Goal: Transaction & Acquisition: Book appointment/travel/reservation

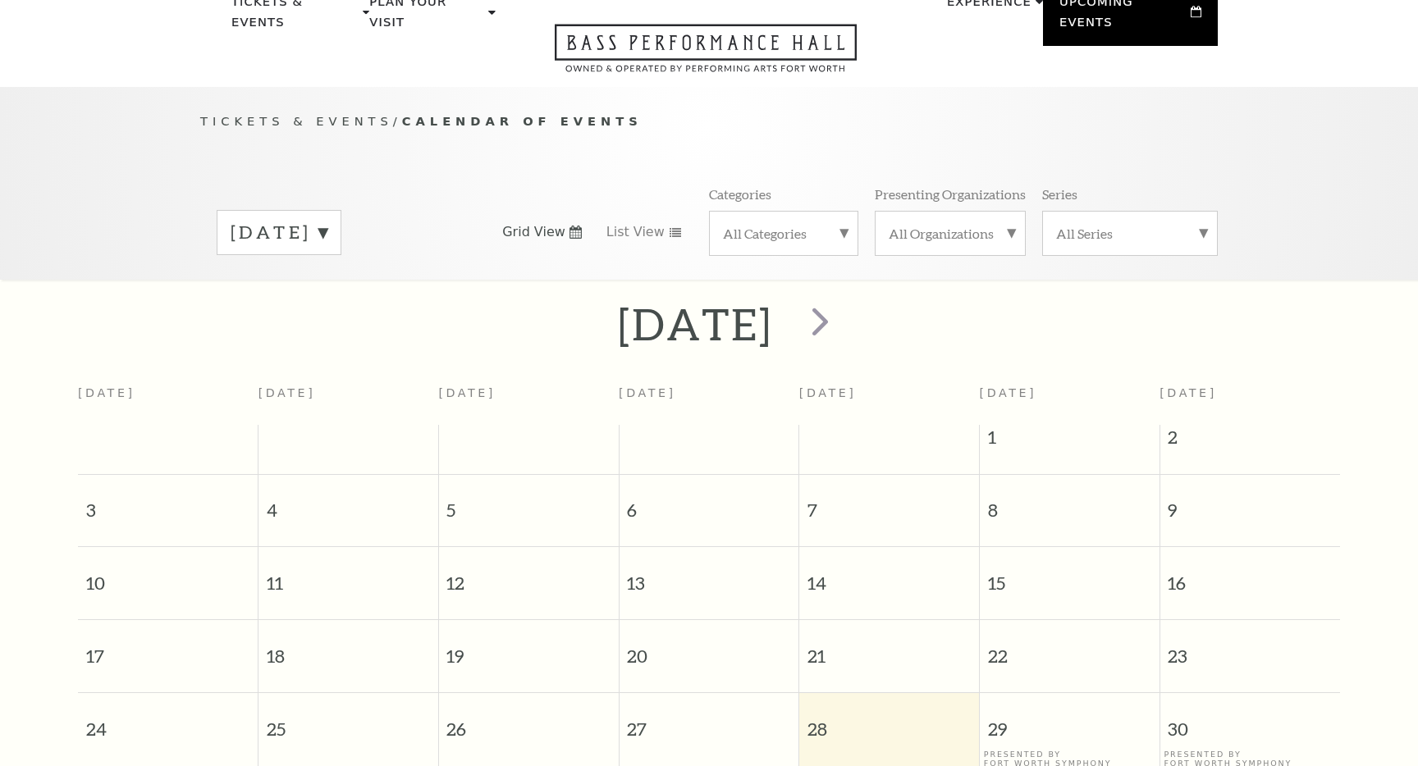
scroll to position [145, 0]
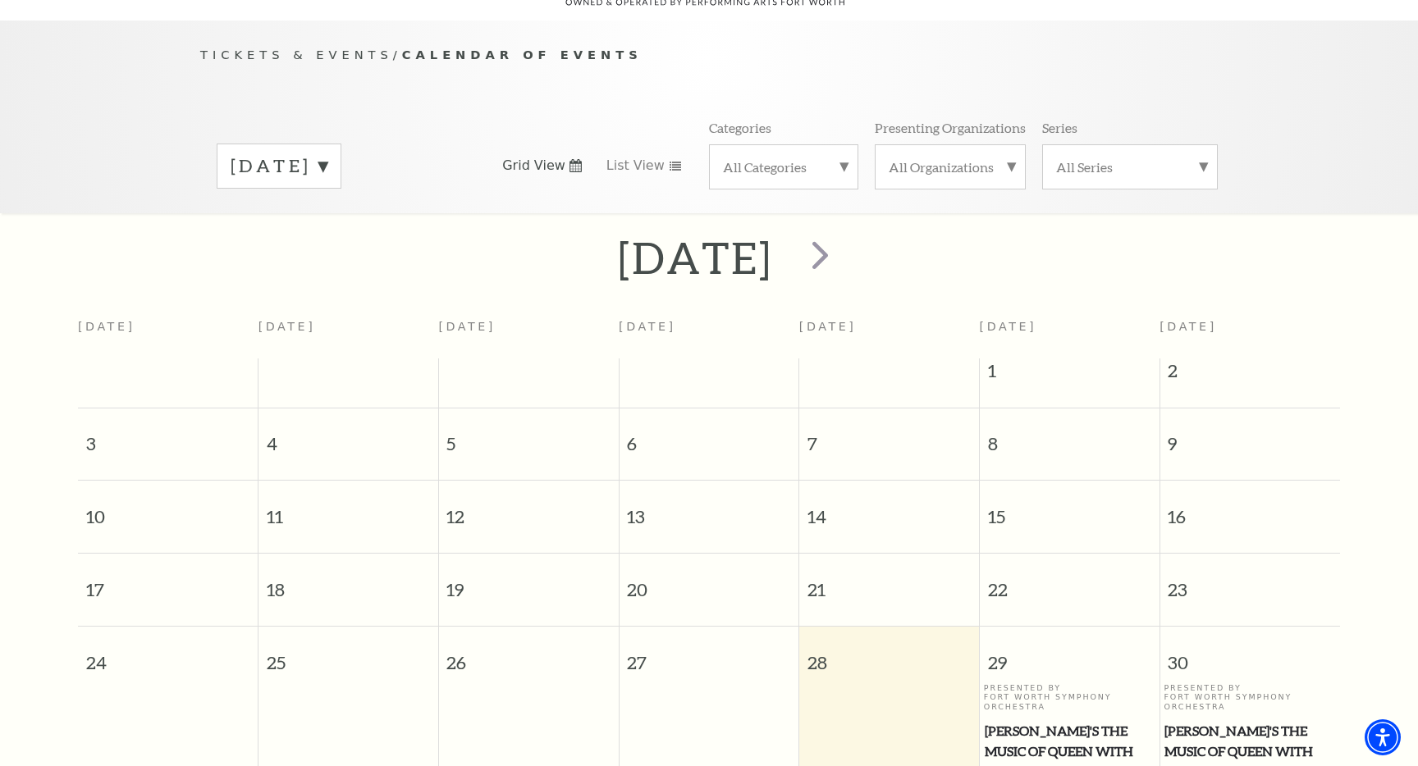
click at [495, 48] on span "Calendar of Events" at bounding box center [522, 55] width 240 height 14
click at [317, 48] on span "Tickets & Events" at bounding box center [296, 55] width 193 height 14
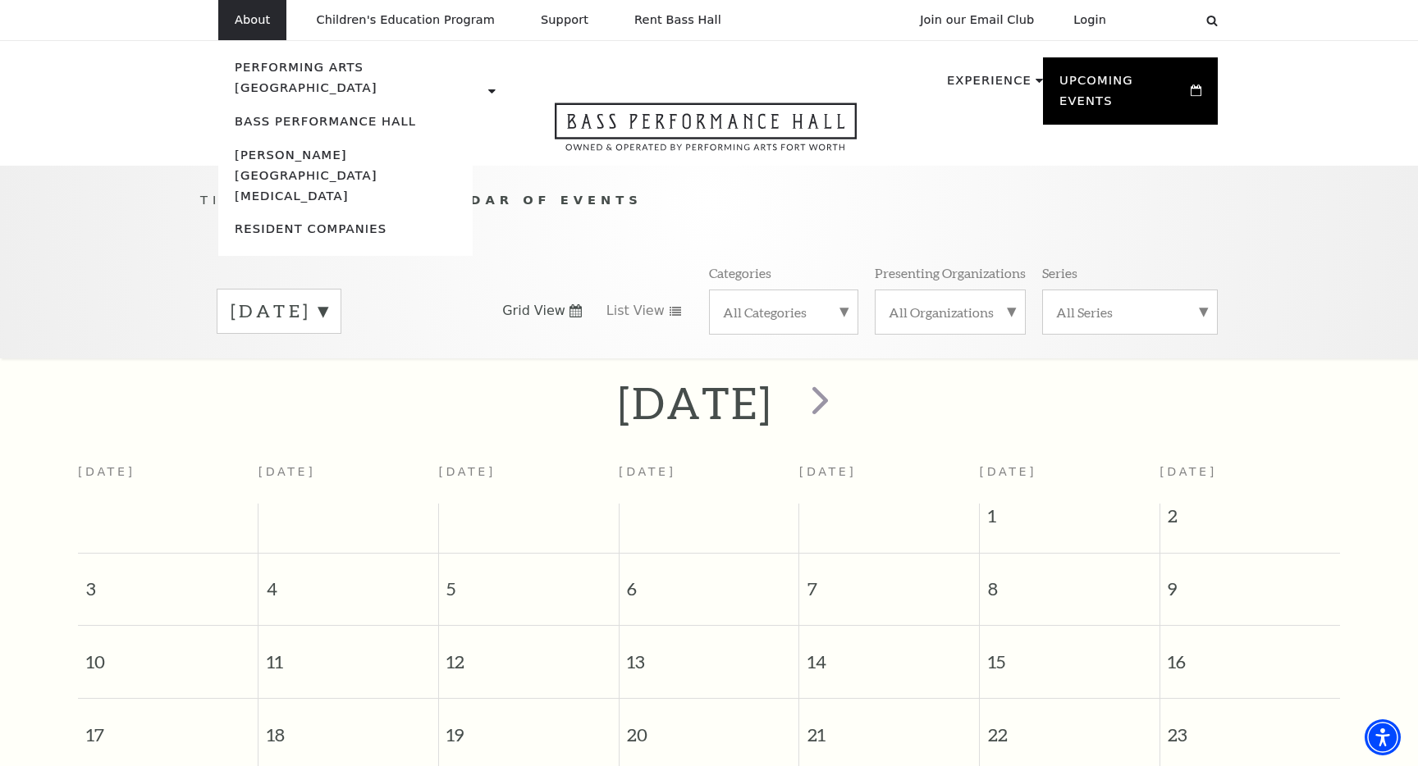
click at [307, 112] on li "Bass Performance Hall" at bounding box center [345, 122] width 221 height 21
click at [308, 114] on link "Bass Performance Hall" at bounding box center [325, 121] width 181 height 14
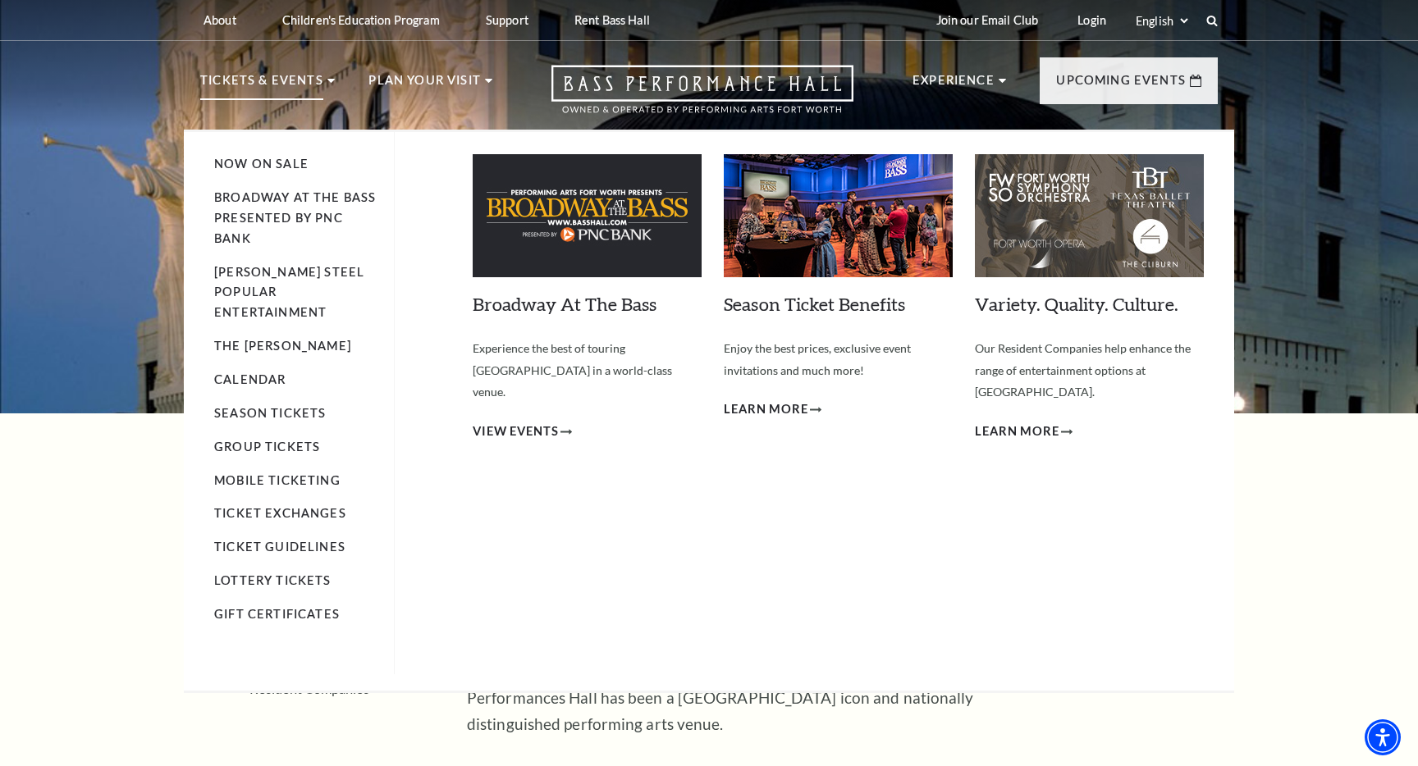
click at [313, 83] on p "Tickets & Events" at bounding box center [261, 86] width 123 height 30
click at [328, 82] on use at bounding box center [330, 81] width 7 height 4
click at [269, 80] on p "Tickets & Events" at bounding box center [261, 86] width 123 height 30
click at [263, 160] on link "Now On Sale" at bounding box center [261, 164] width 94 height 14
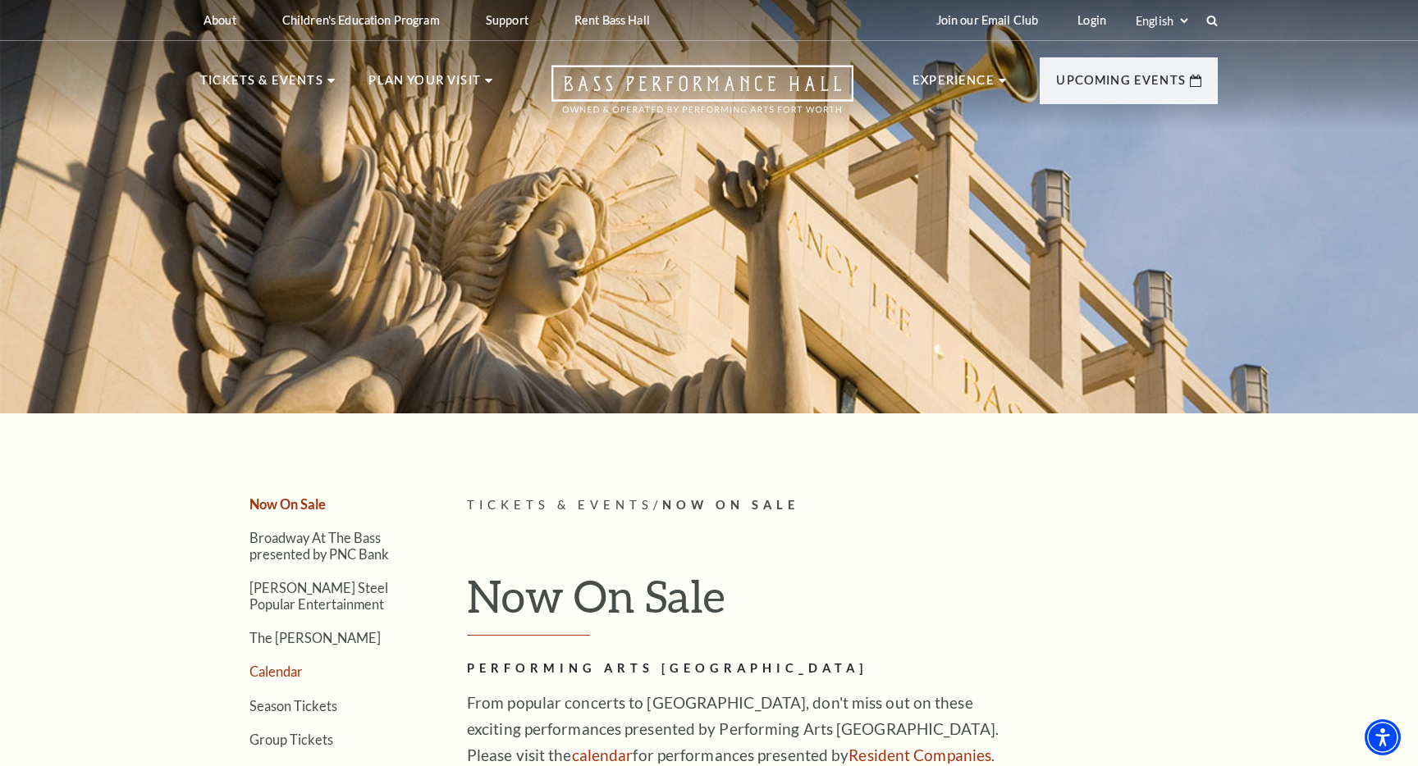
click at [271, 671] on link "Calendar" at bounding box center [275, 672] width 53 height 16
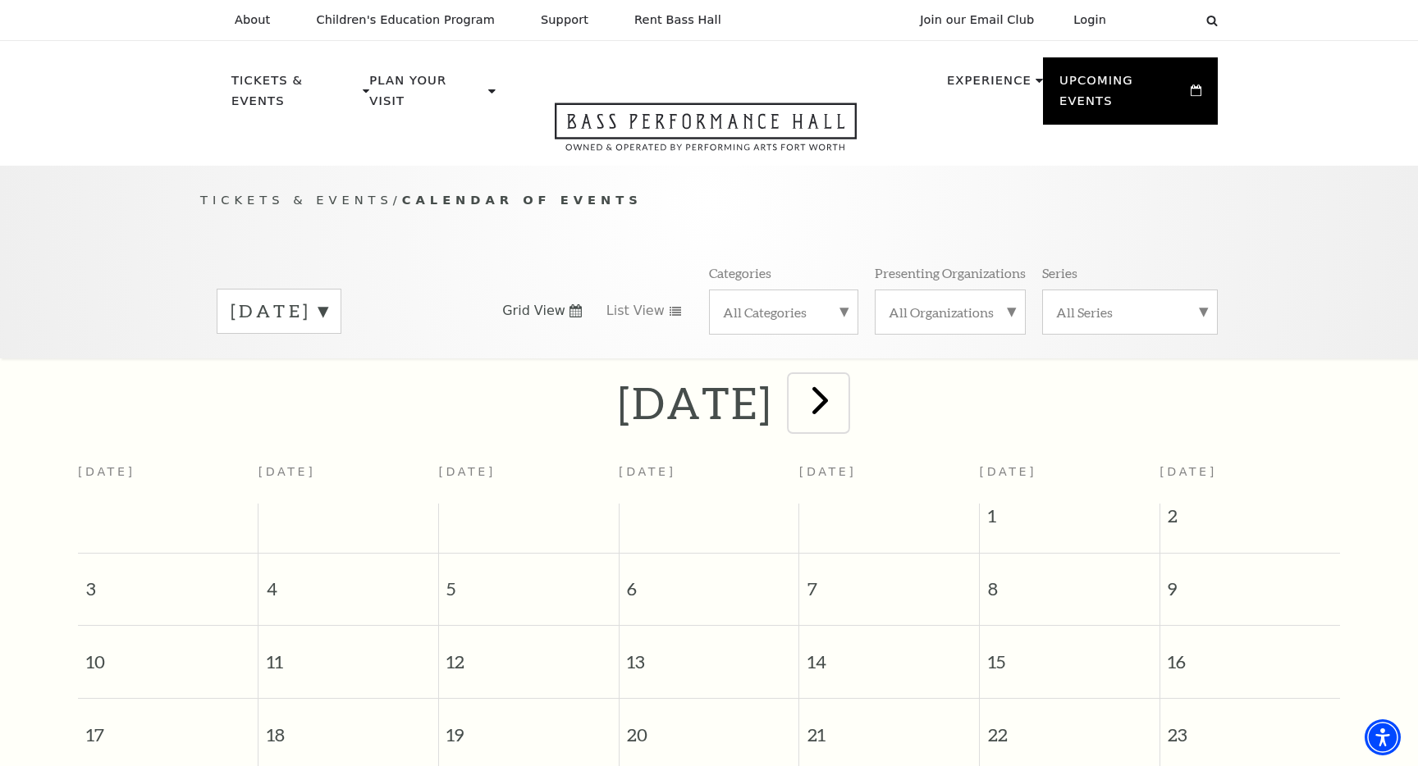
click at [843, 381] on span "next" at bounding box center [820, 400] width 47 height 47
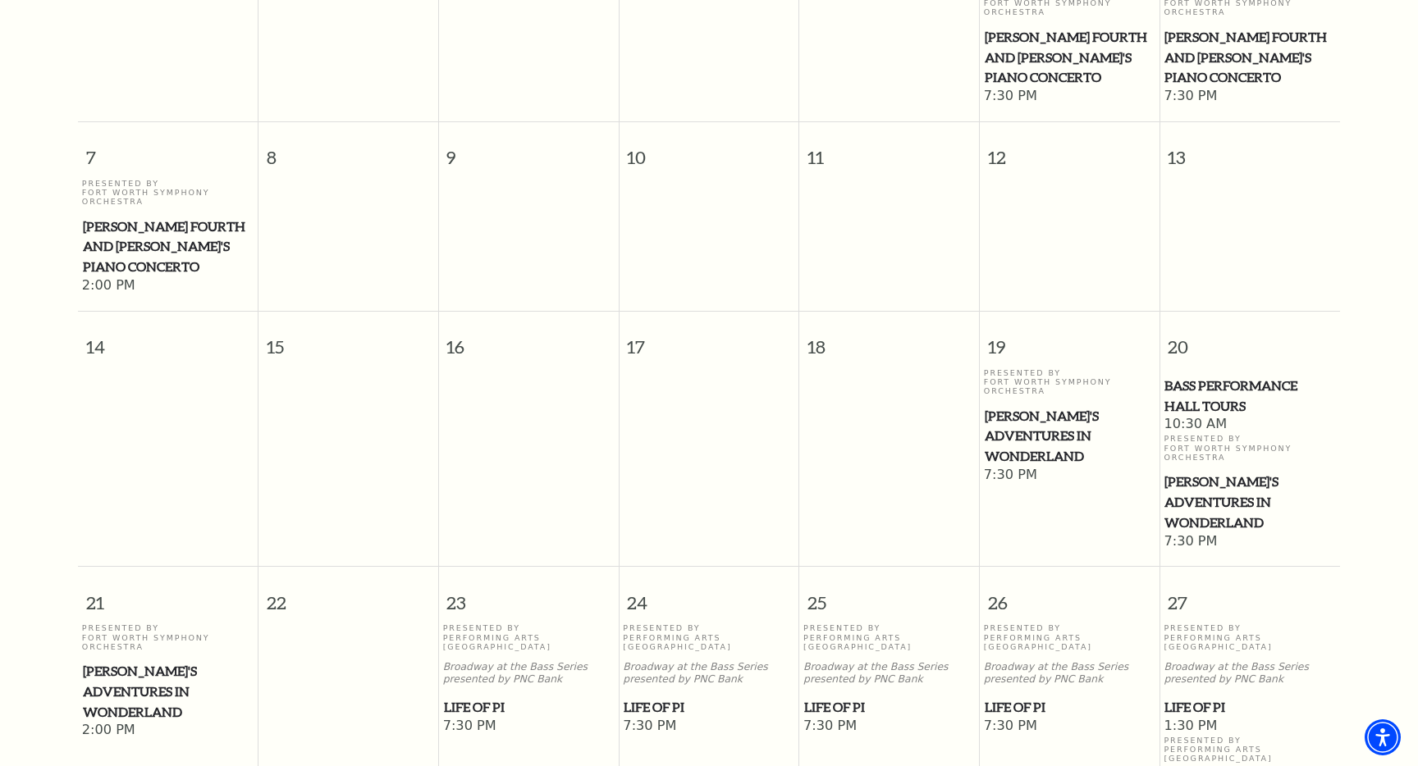
scroll to position [552, 0]
